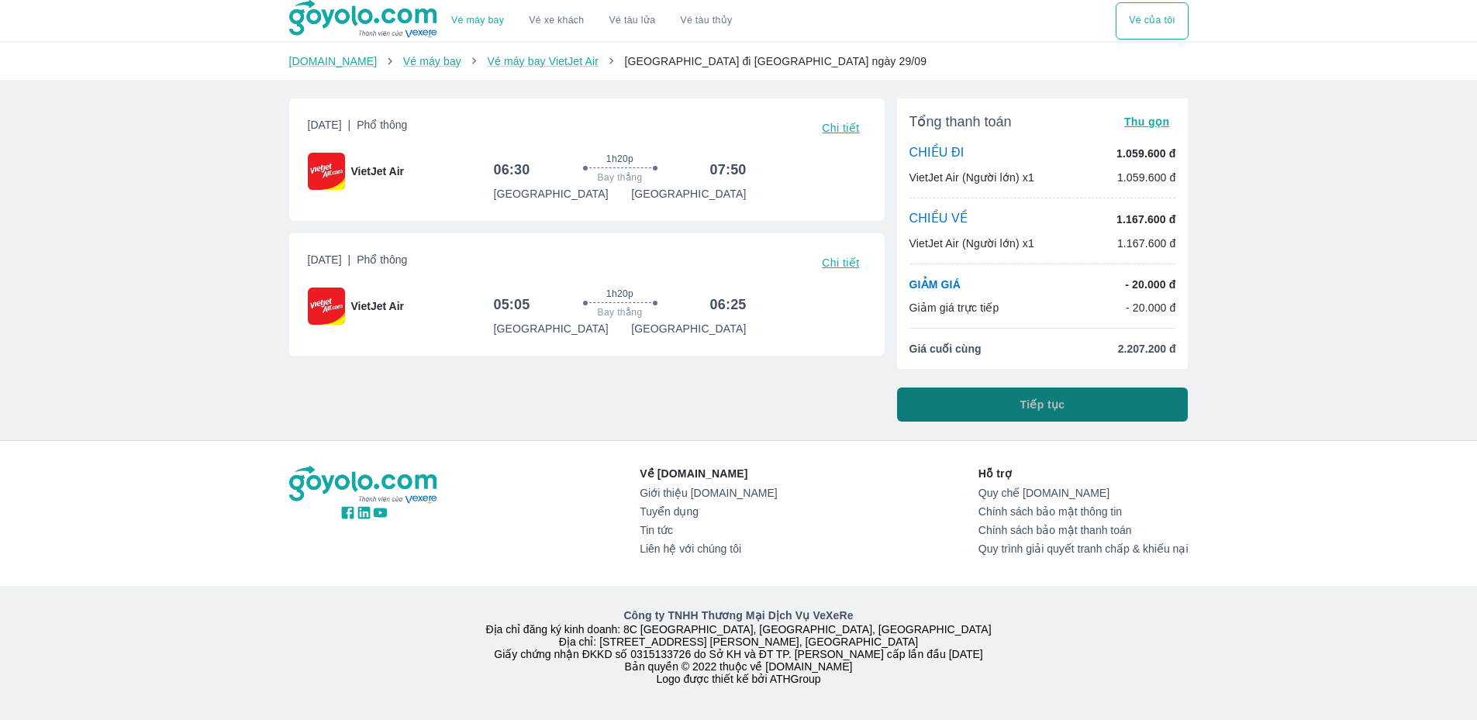
click at [1067, 408] on button "Tiếp tục" at bounding box center [1042, 405] width 291 height 34
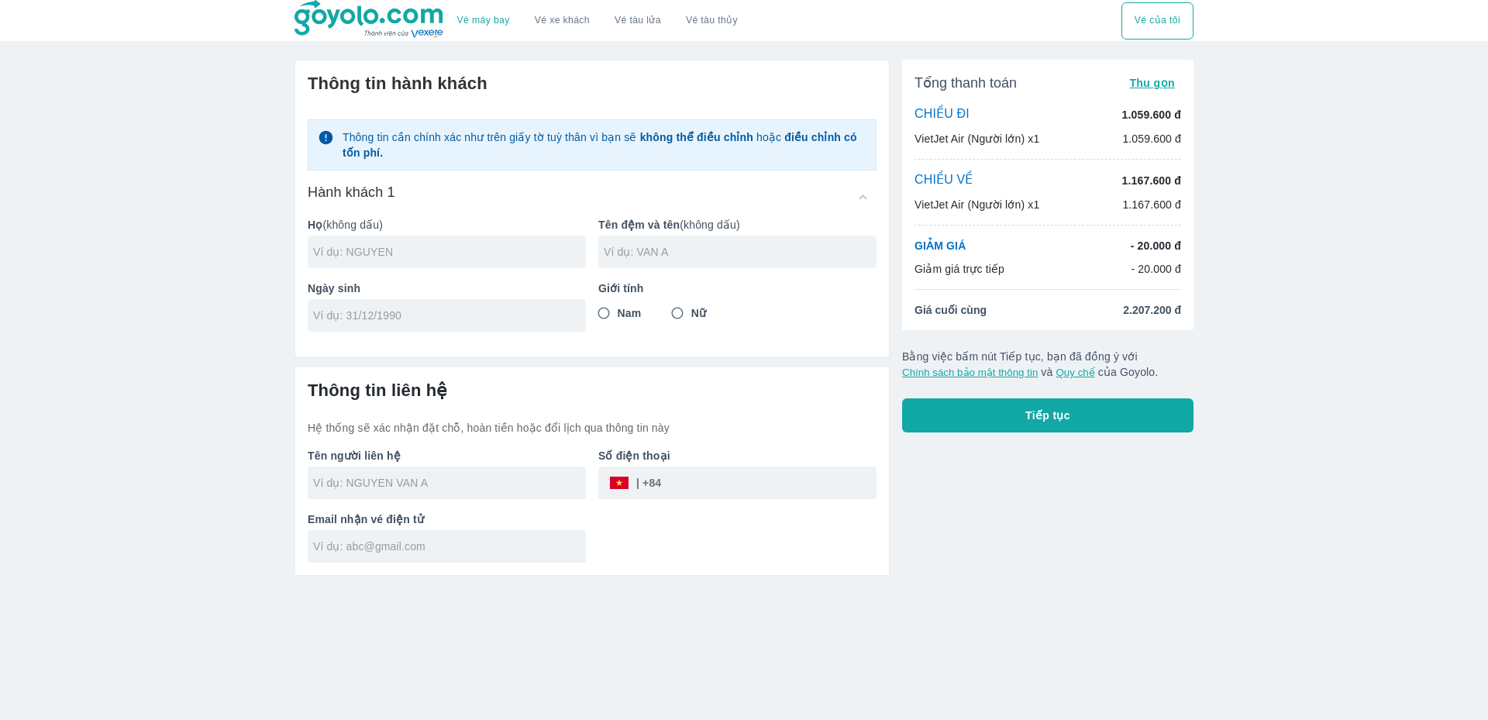
click at [421, 260] on input "text" at bounding box center [449, 252] width 273 height 16
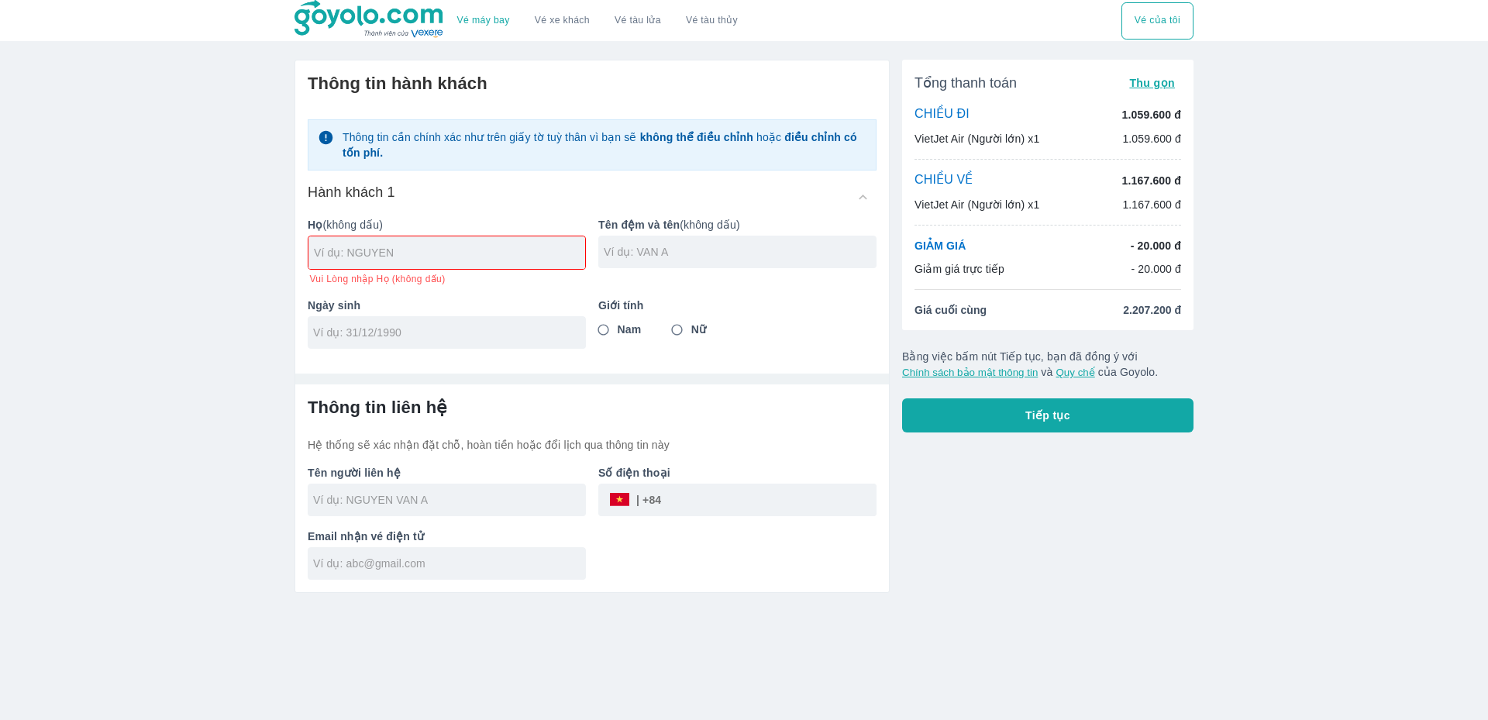
click at [609, 312] on div "Giới tính Nam Nữ" at bounding box center [731, 317] width 291 height 64
click at [439, 251] on input "text" at bounding box center [449, 253] width 271 height 16
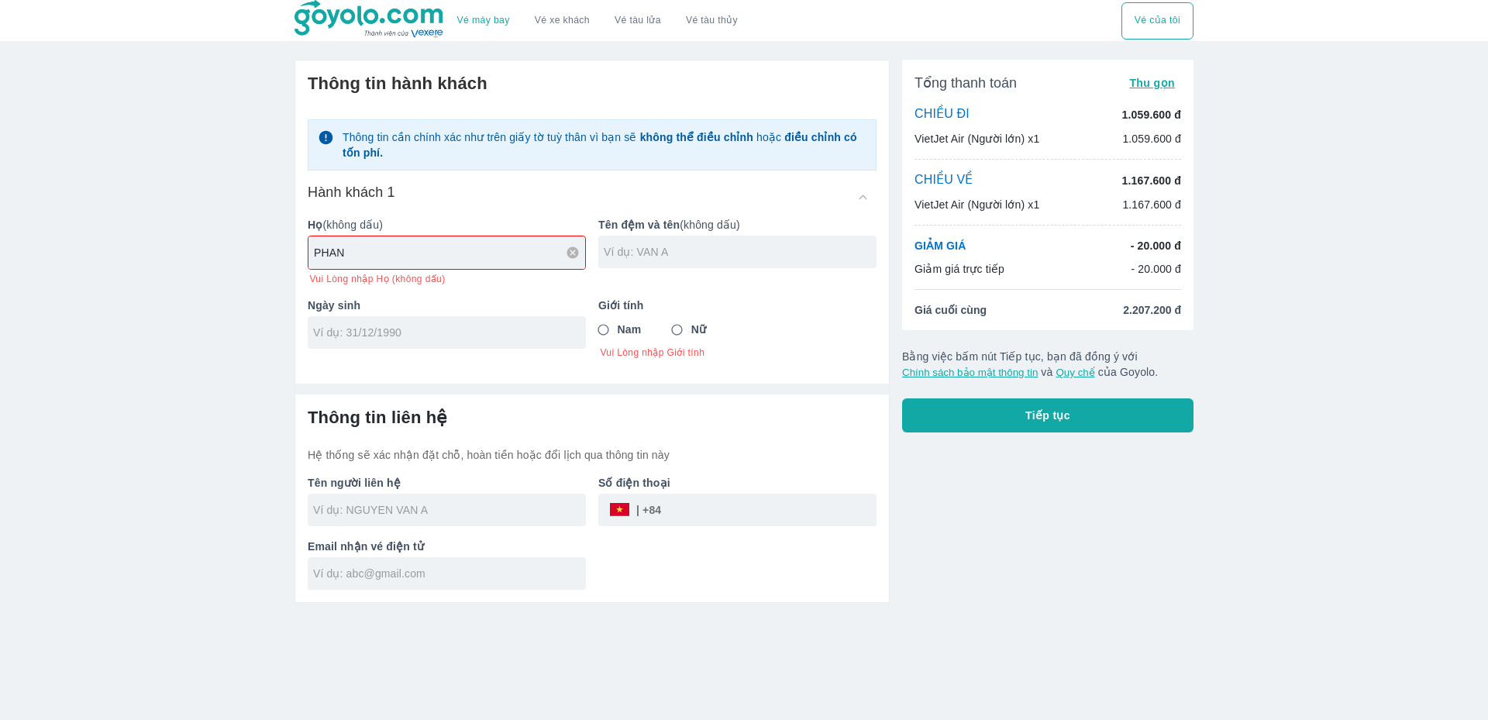
type input "PHAN"
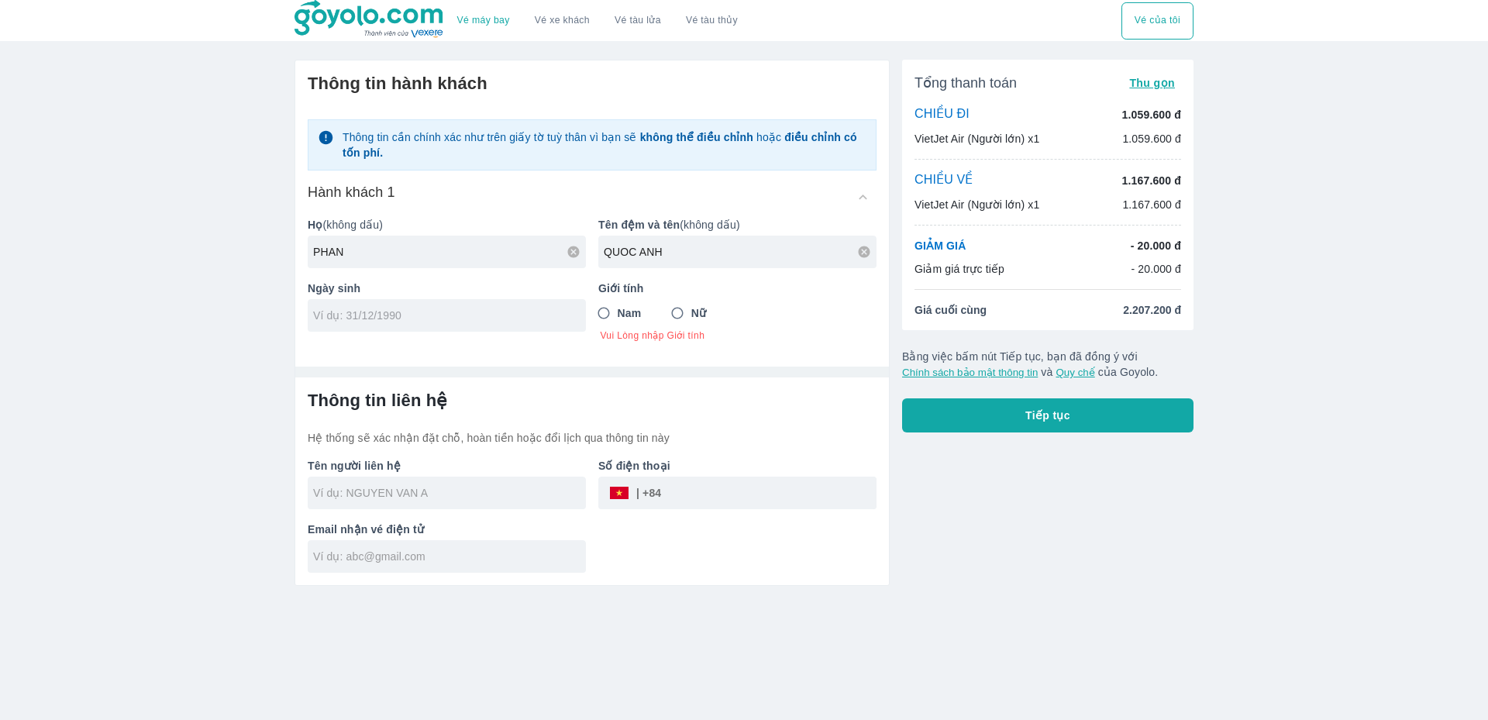
type input "QUOC ANH"
click at [357, 310] on input "tel" at bounding box center [441, 316] width 257 height 16
type input "[DATE]"
click at [394, 485] on div at bounding box center [447, 493] width 278 height 33
type input "PHAN QUOC ANH"
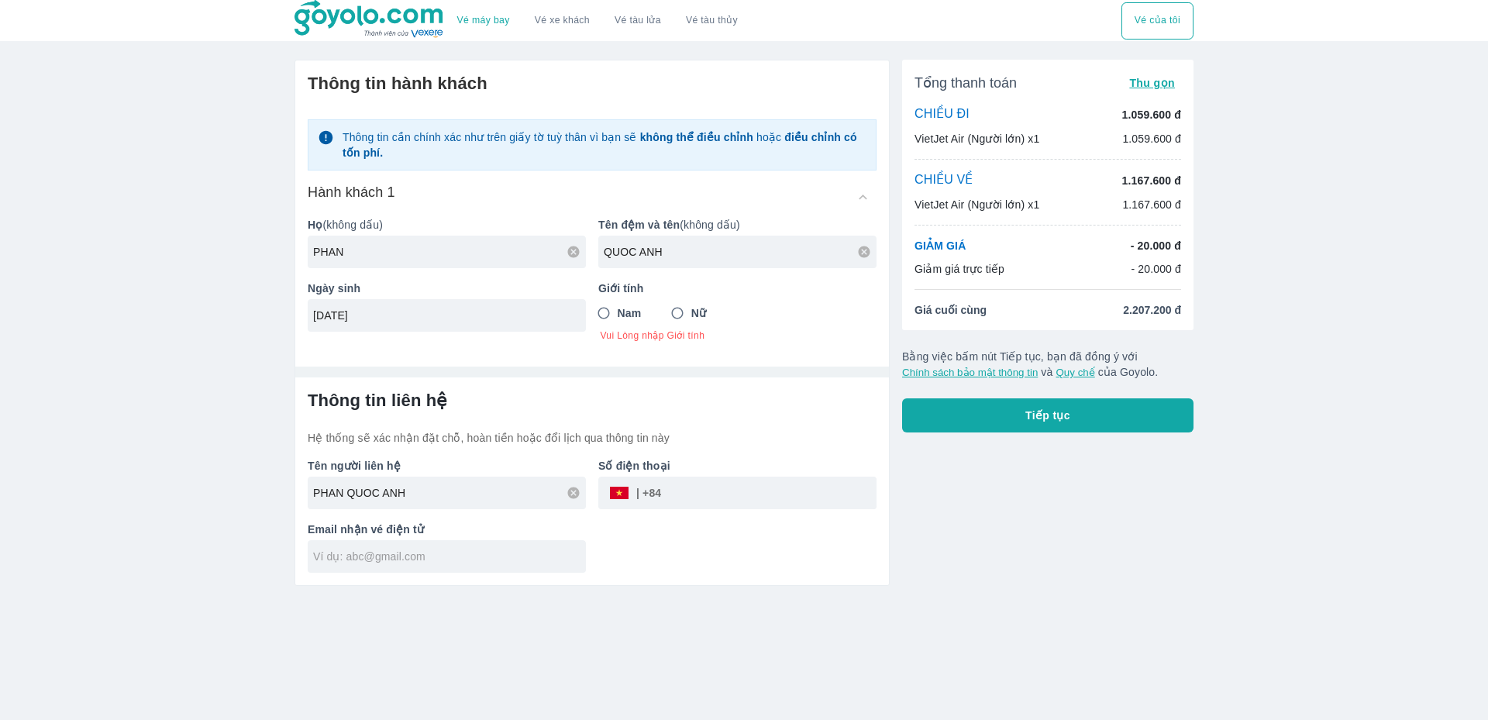
click at [700, 497] on input "tel" at bounding box center [769, 492] width 216 height 37
type input "941483905"
click at [401, 547] on div at bounding box center [447, 556] width 278 height 33
type input "[EMAIL_ADDRESS][DOMAIN_NAME]"
drag, startPoint x: 612, startPoint y: 309, endPoint x: 674, endPoint y: 335, distance: 67.4
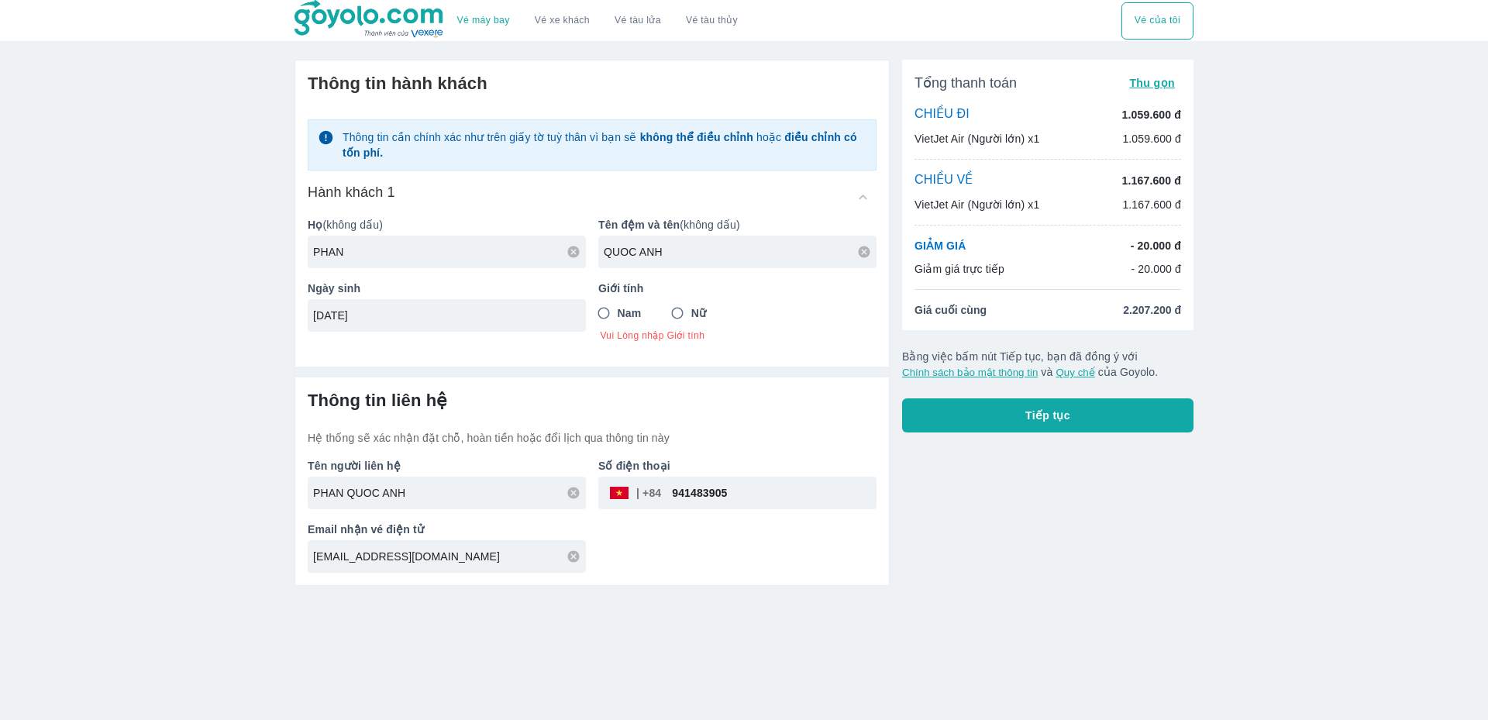
click at [614, 309] on input "Nam" at bounding box center [604, 313] width 28 height 28
radio input "true"
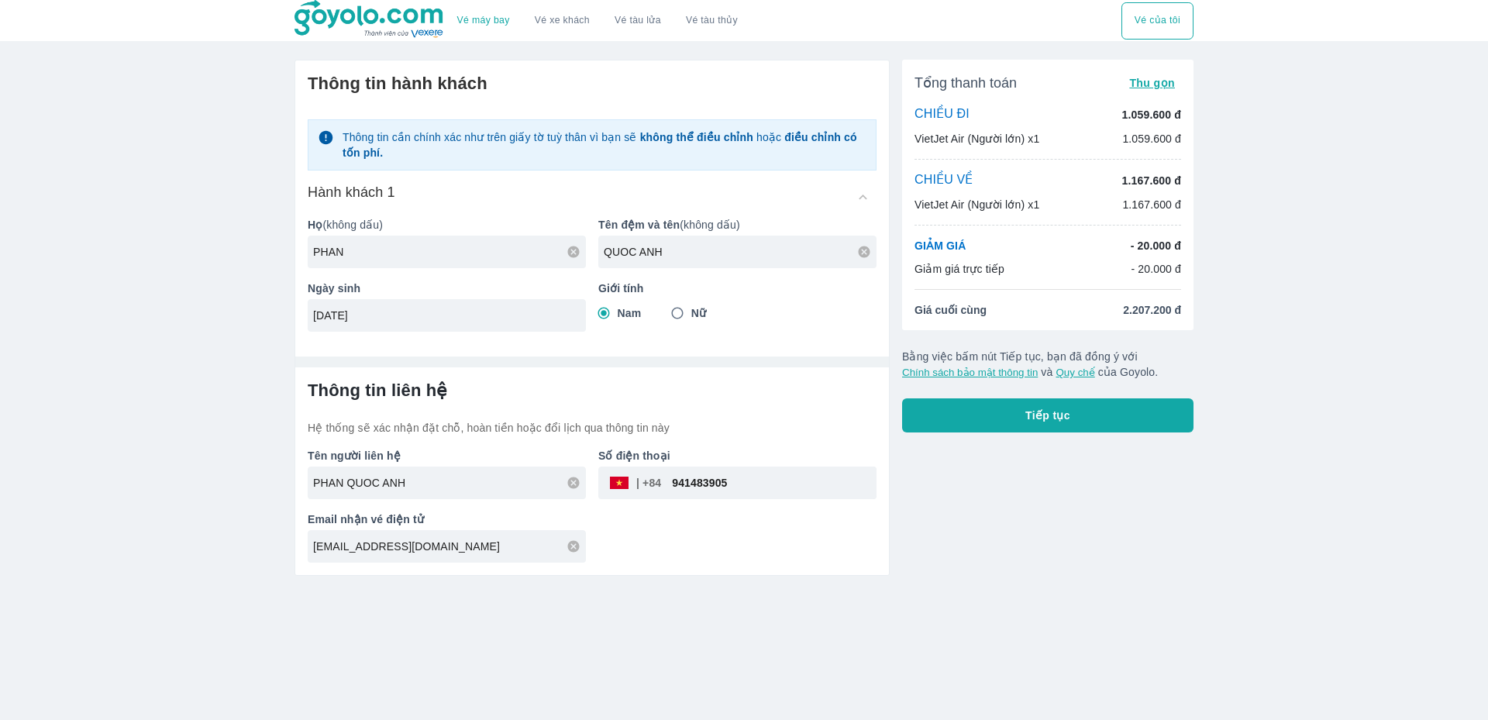
click at [1043, 419] on span "Tiếp tục" at bounding box center [1048, 416] width 45 height 16
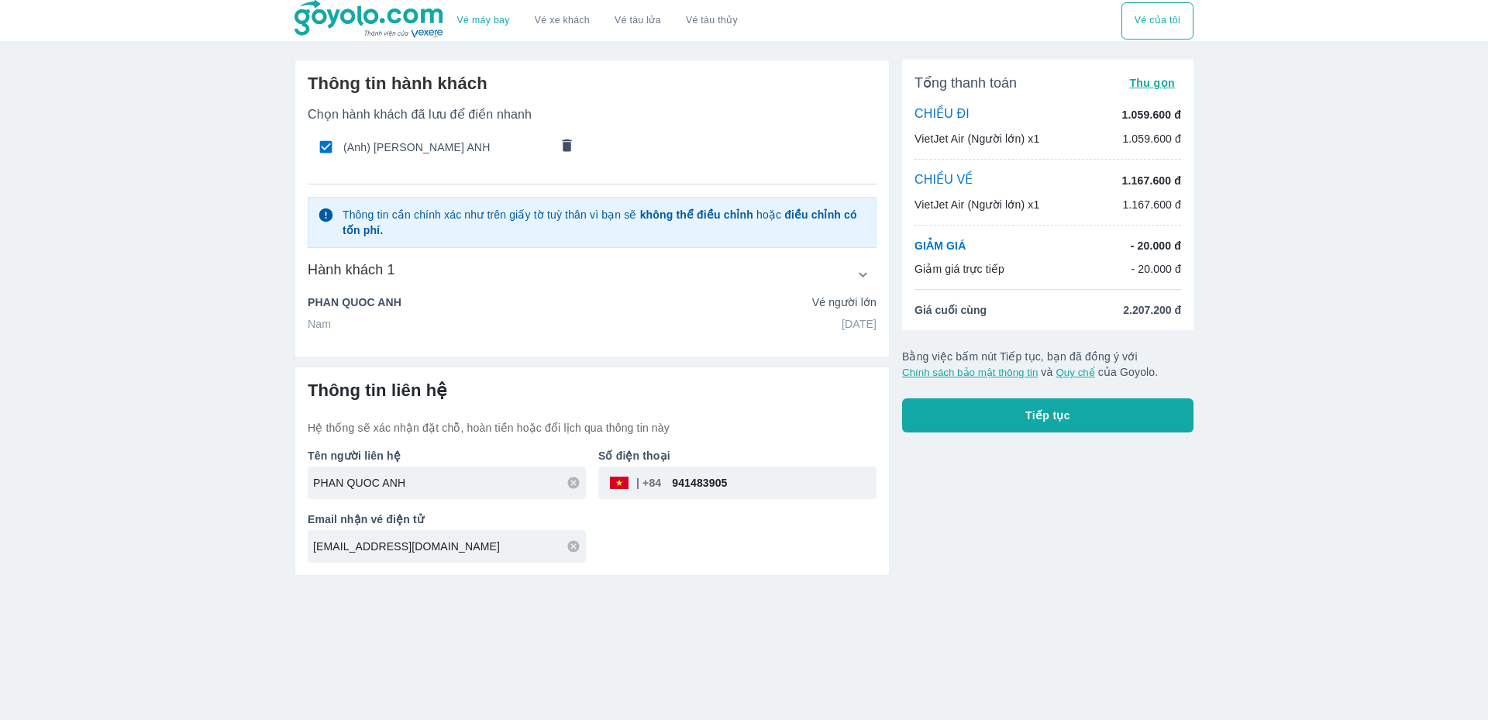
click at [1053, 415] on span "Tiếp tục" at bounding box center [1048, 416] width 45 height 16
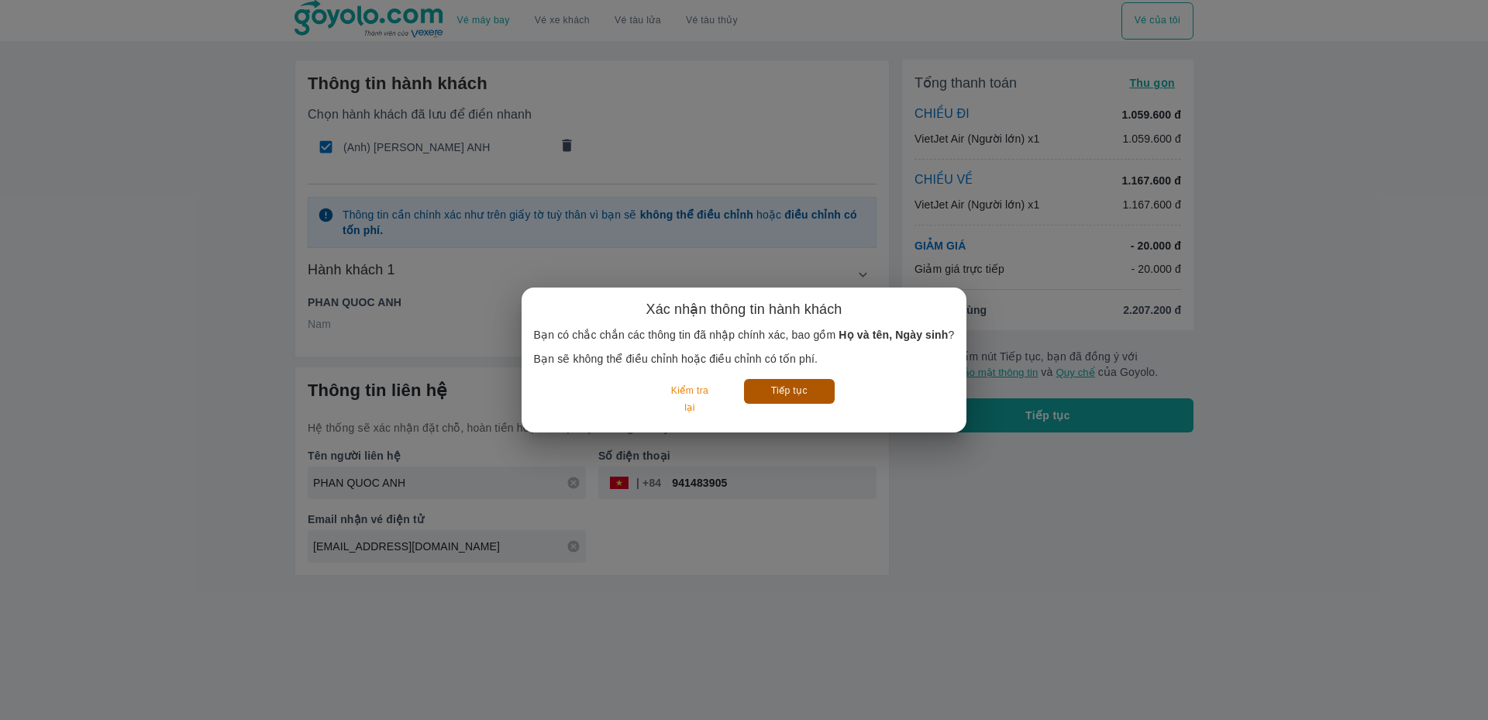
click at [794, 392] on button "Tiếp tục" at bounding box center [789, 391] width 91 height 24
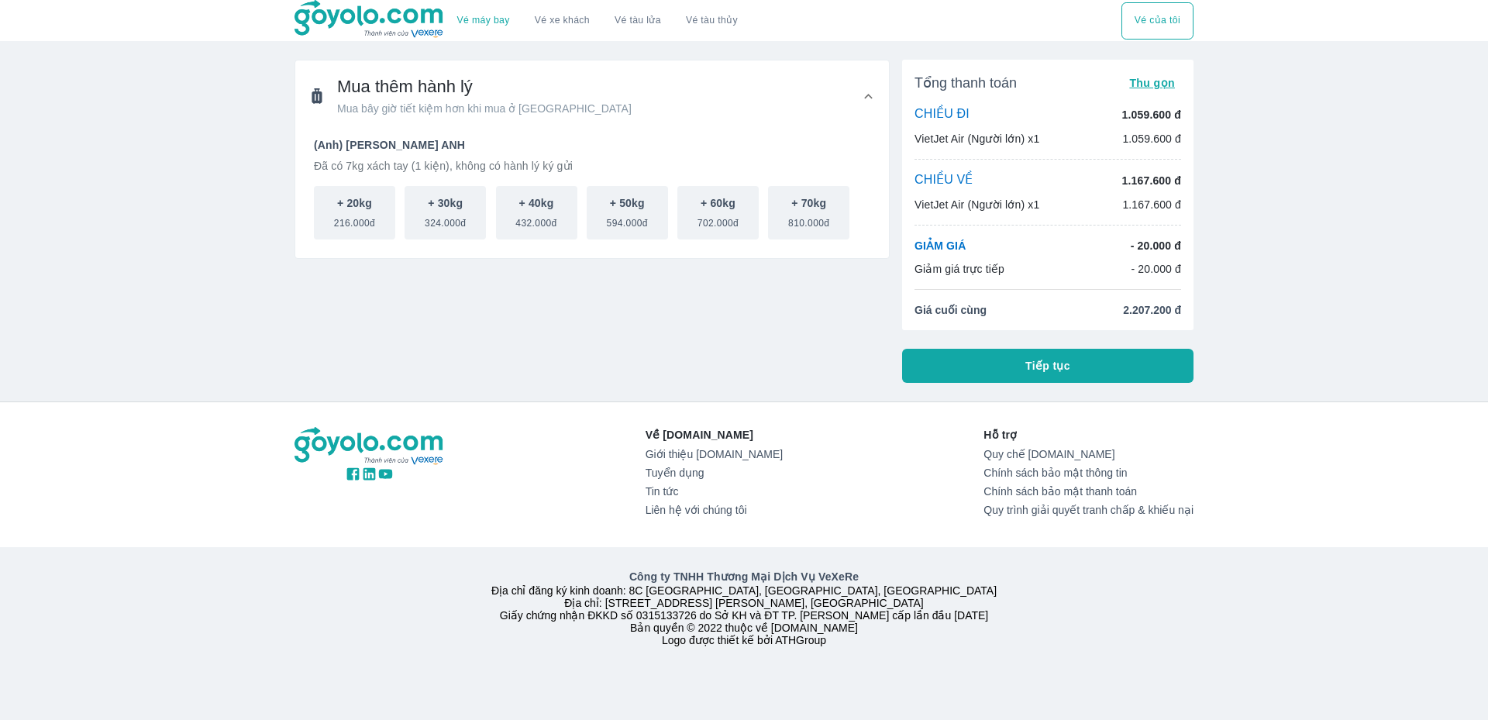
drag, startPoint x: 503, startPoint y: 298, endPoint x: 449, endPoint y: 287, distance: 55.5
click at [502, 299] on div "Mua thêm hành lý Mua bây giờ tiết kiệm hơn khi mua ở [GEOGRAPHIC_DATA] ([GEOGRA…" at bounding box center [586, 215] width 608 height 336
click at [350, 218] on span "216.000đ" at bounding box center [354, 220] width 41 height 19
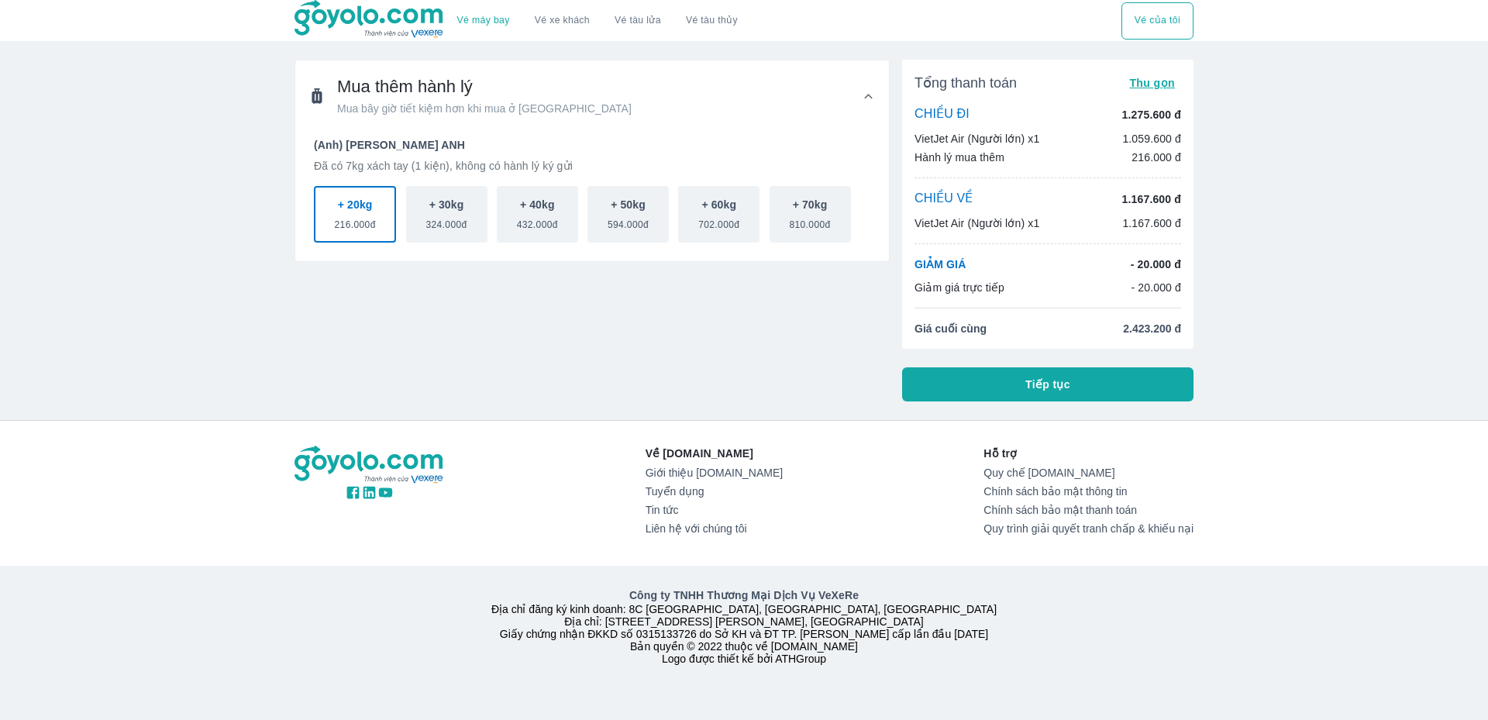
click at [1080, 383] on button "Tiếp tục" at bounding box center [1047, 384] width 291 height 34
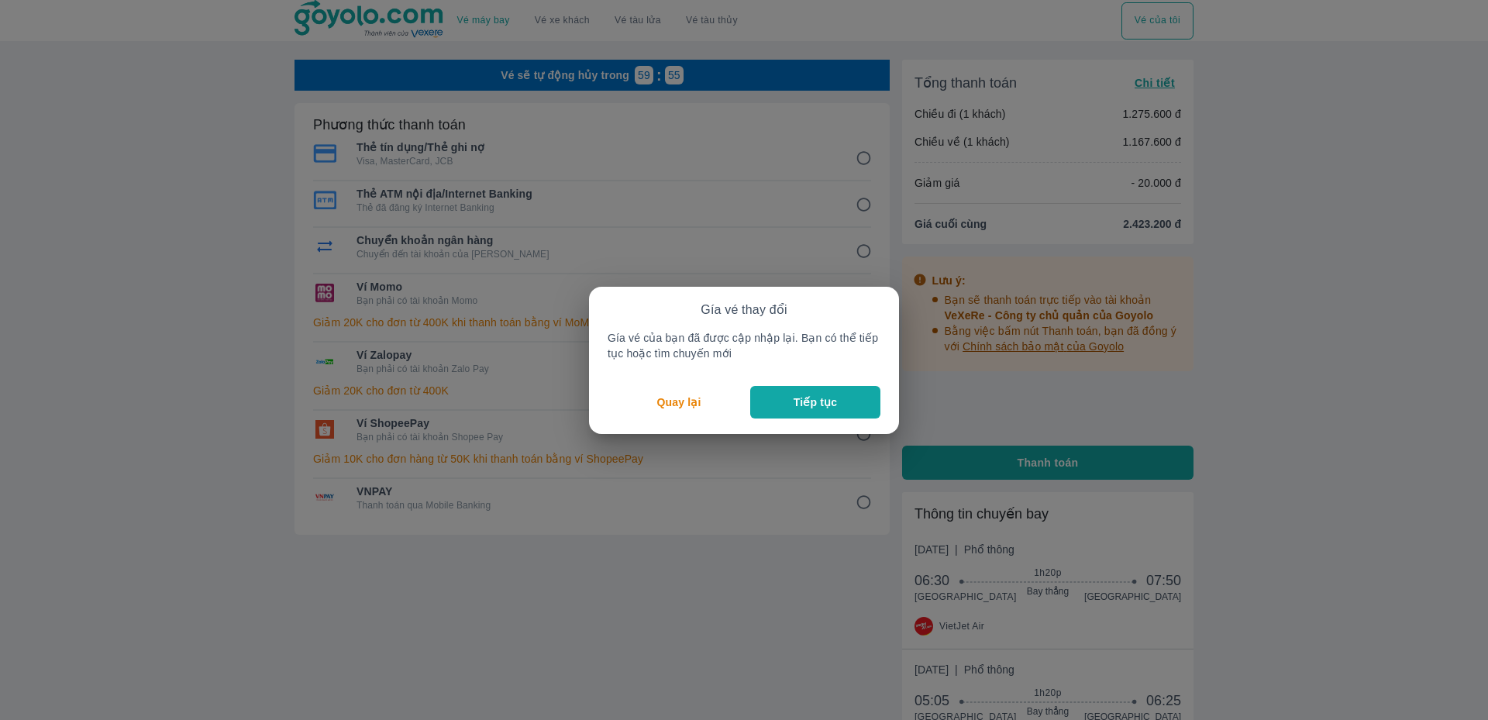
click at [781, 408] on button "Tiếp tục" at bounding box center [815, 402] width 130 height 33
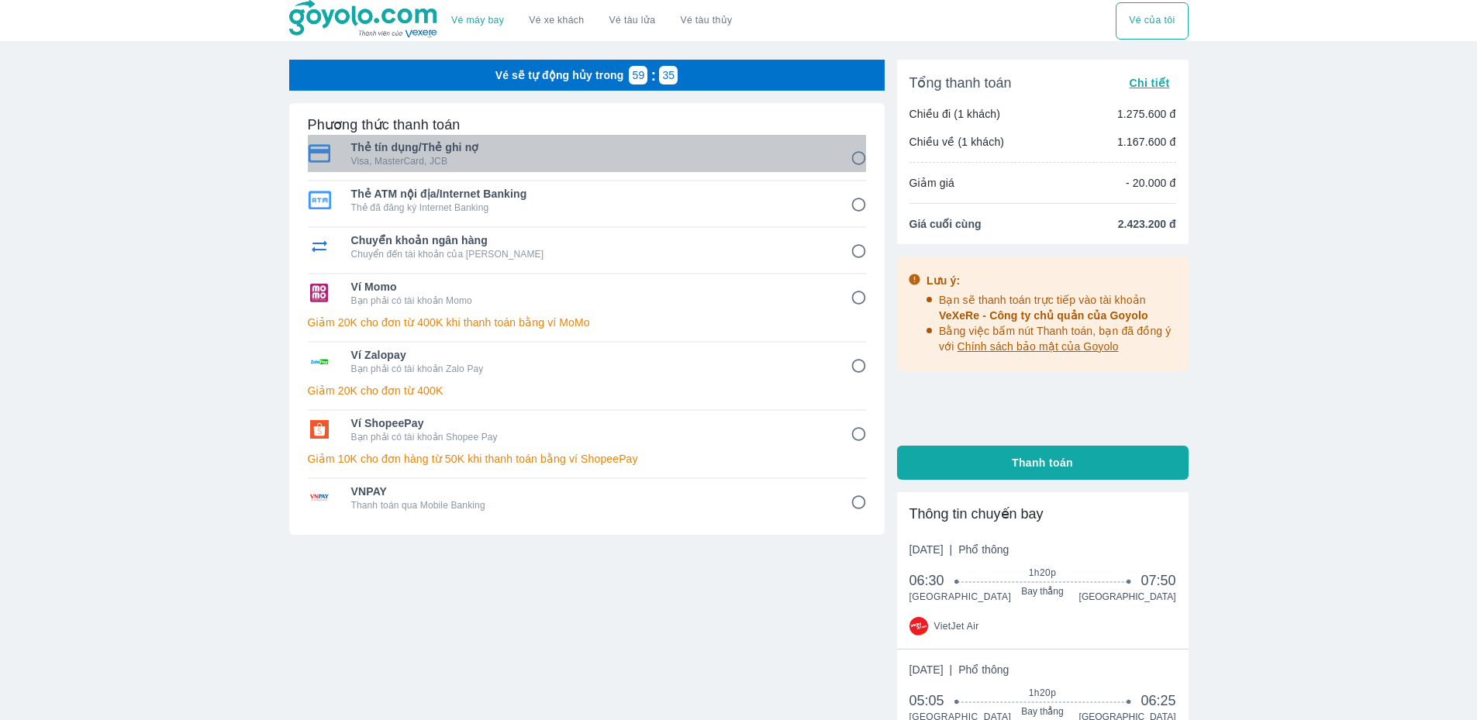
click at [443, 157] on p "Visa, MasterCard, JCB" at bounding box center [590, 161] width 478 height 12
radio input "true"
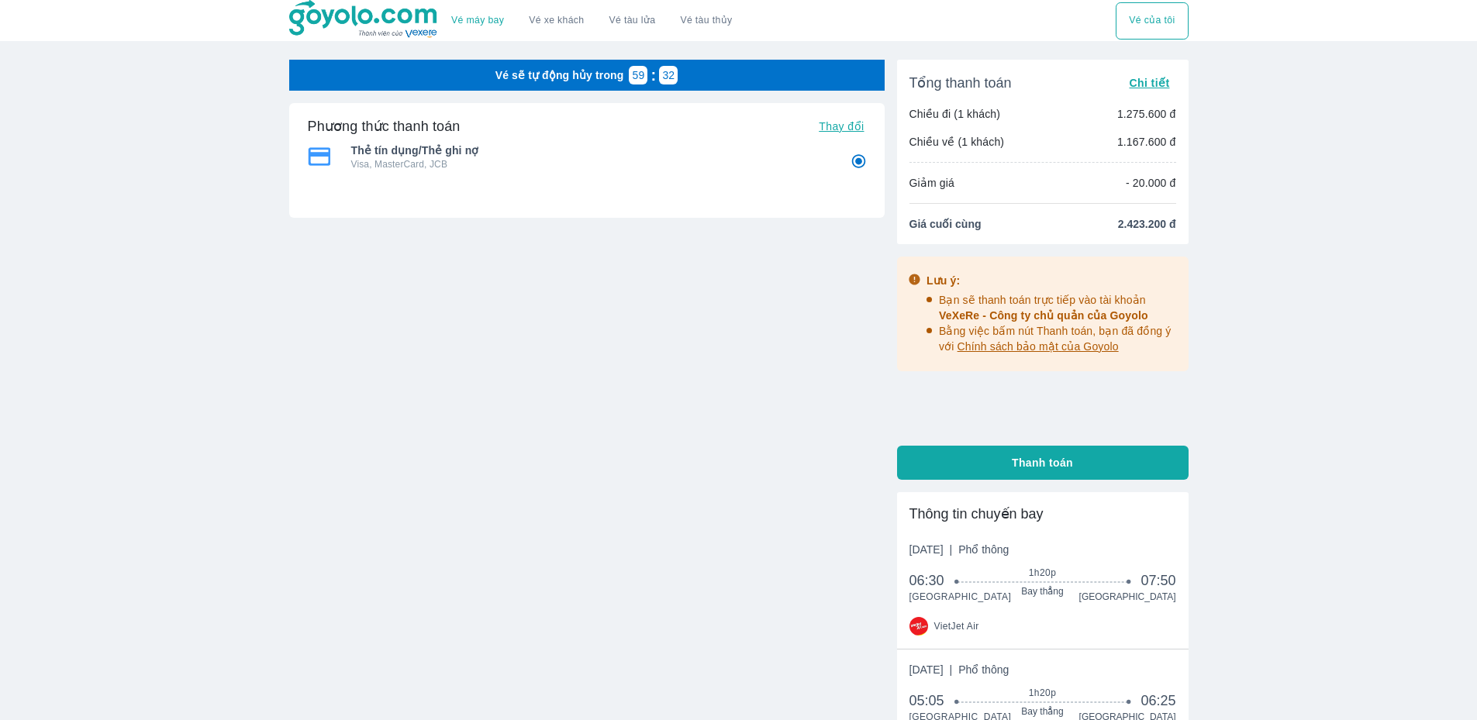
click at [444, 232] on div "Phương thức thanh toán Thay đổi Thẻ tín dụng/Thẻ ghi nợ Visa, MasterCard, JCB T…" at bounding box center [586, 209] width 595 height 212
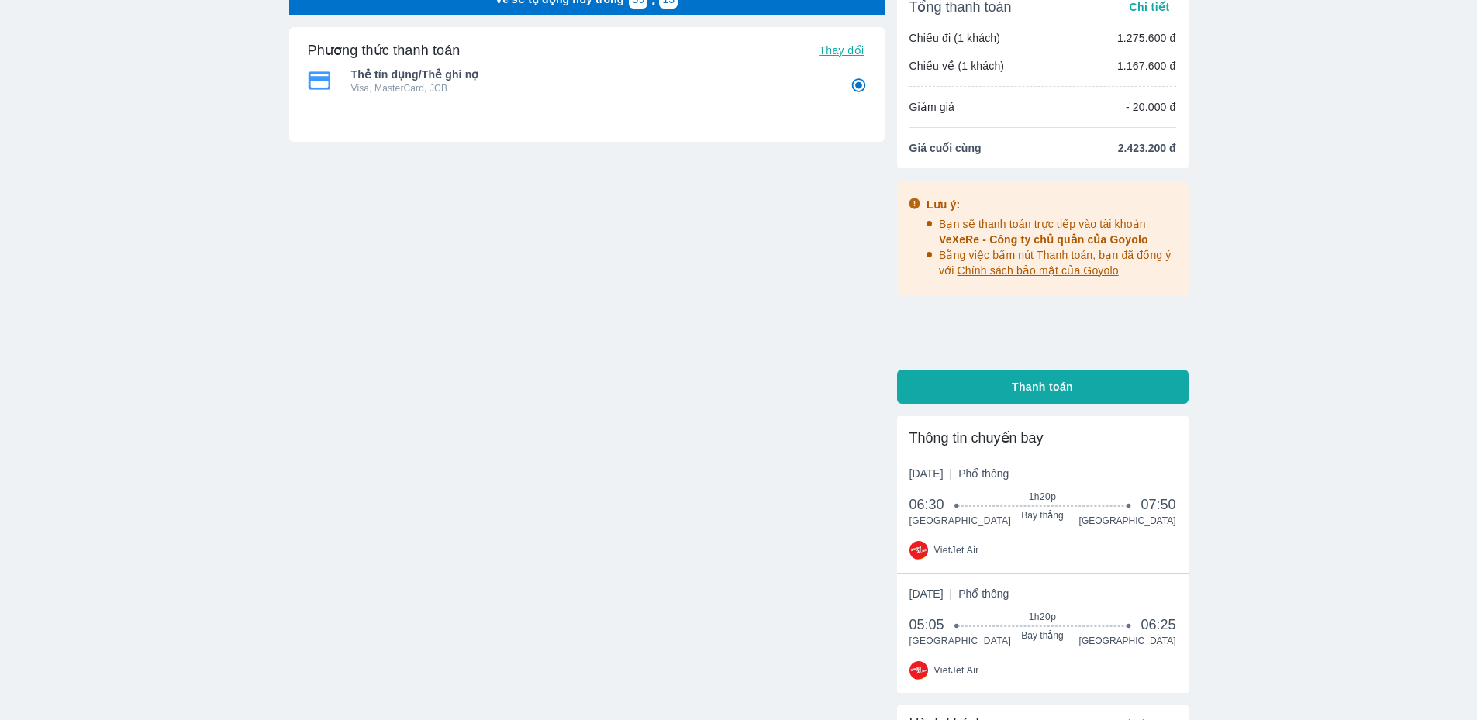
scroll to position [223, 0]
